Goal: Book appointment/travel/reservation

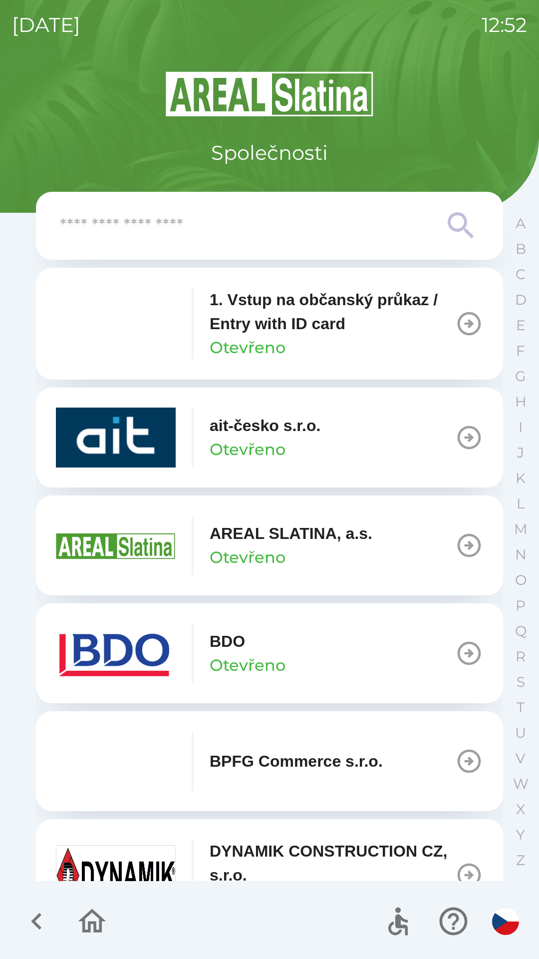
click at [325, 665] on button "BDO Otevřeno" at bounding box center [270, 653] width 468 height 100
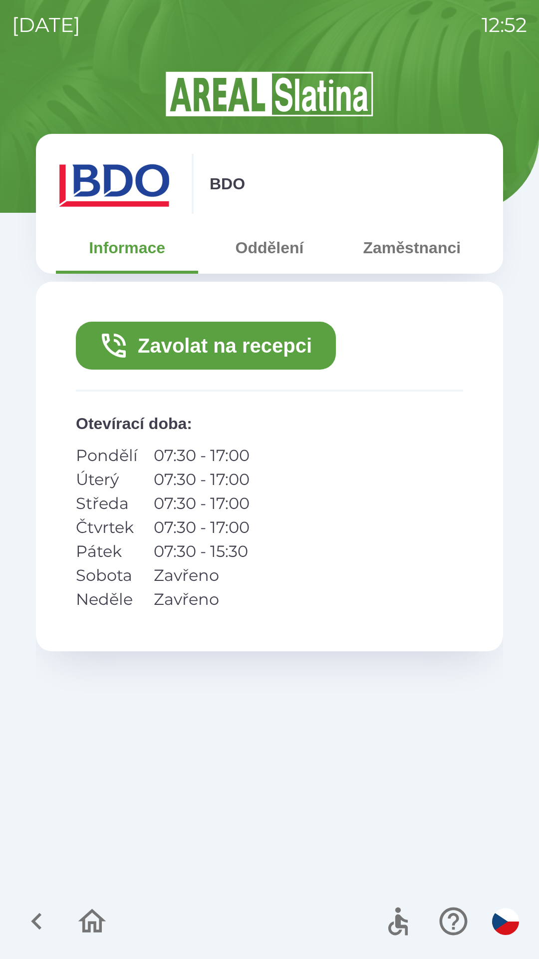
click at [235, 353] on button "Zavolat na recepci" at bounding box center [206, 346] width 260 height 48
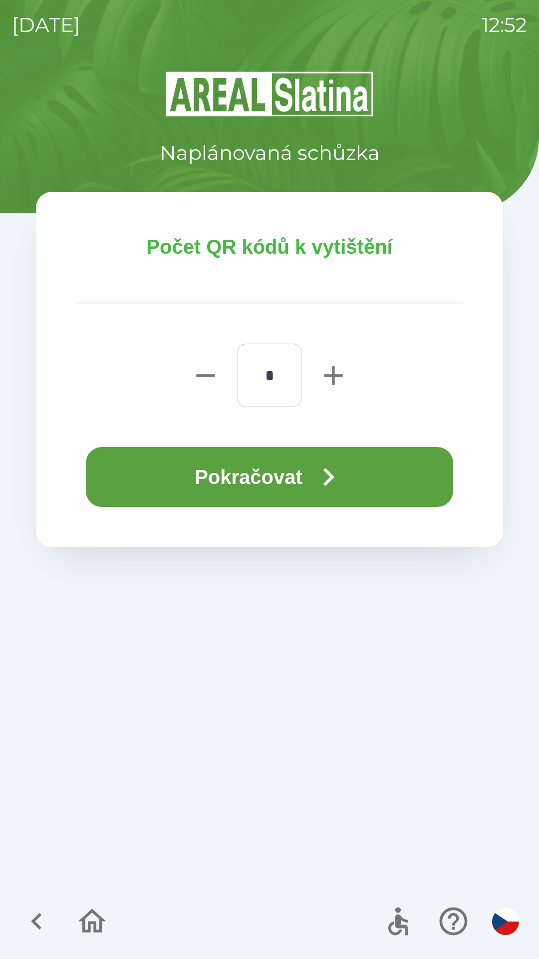
click at [290, 491] on button "Pokračovat" at bounding box center [270, 477] width 368 height 60
